Goal: Find specific page/section: Find specific page/section

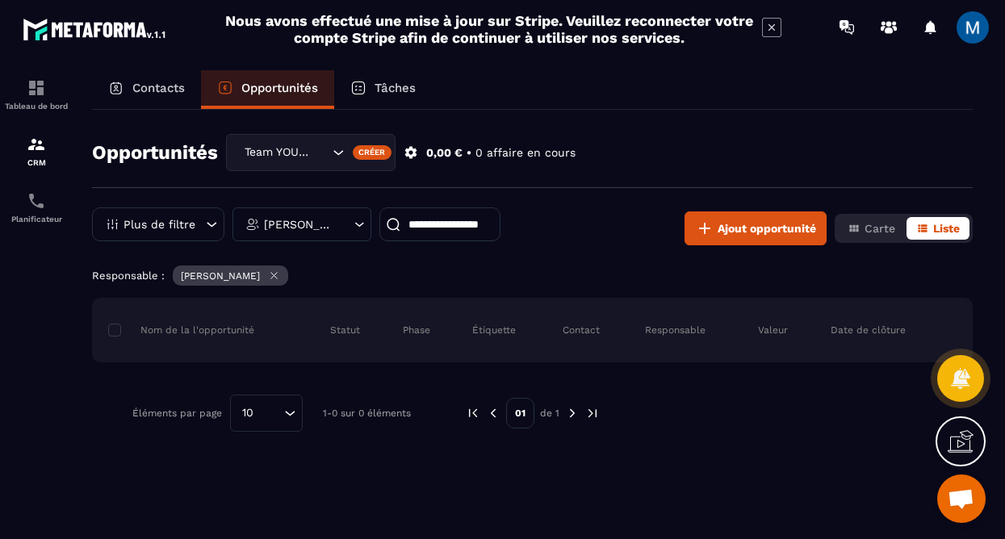
click at [157, 93] on p "Contacts" at bounding box center [158, 88] width 52 height 15
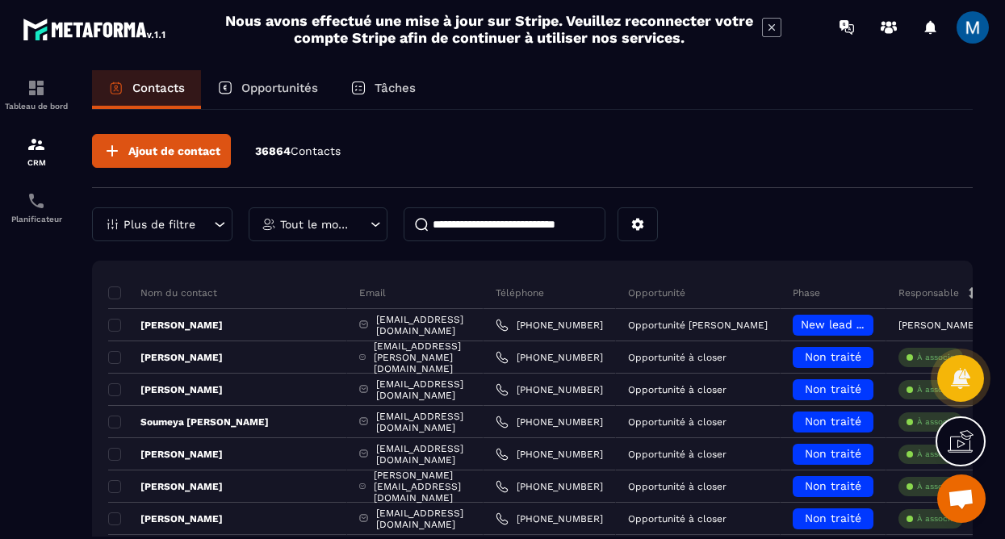
click at [476, 234] on input at bounding box center [505, 224] width 202 height 34
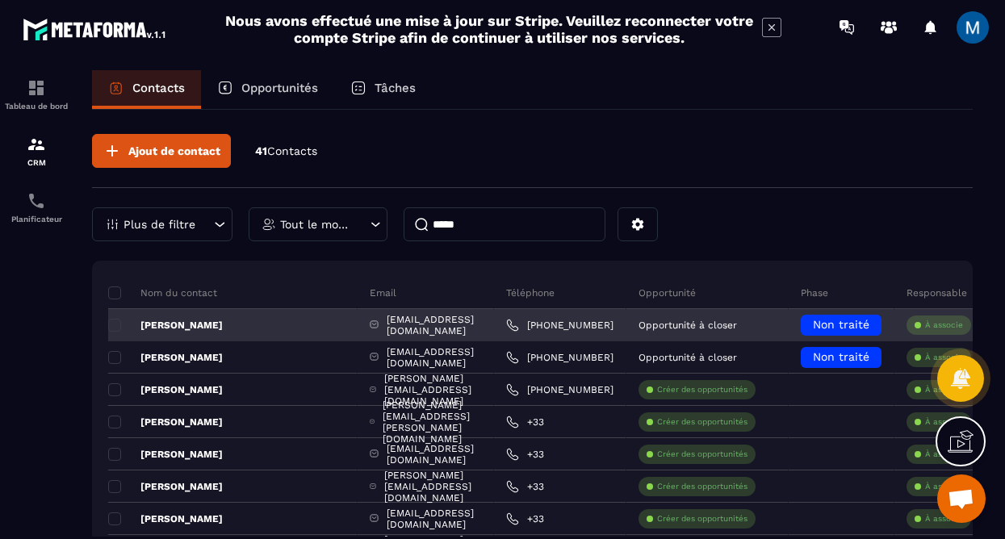
type input "*****"
click at [191, 334] on div "[PERSON_NAME]" at bounding box center [232, 325] width 249 height 32
